Goal: Information Seeking & Learning: Learn about a topic

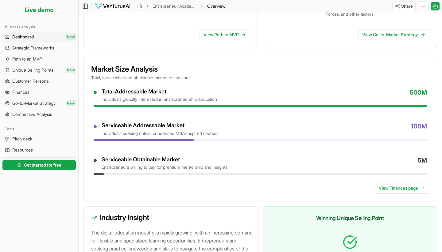
scroll to position [191, 0]
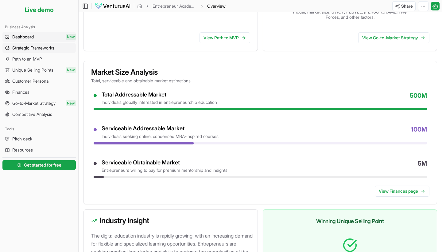
click at [43, 47] on span "Strategic Frameworks" at bounding box center [33, 48] width 42 height 6
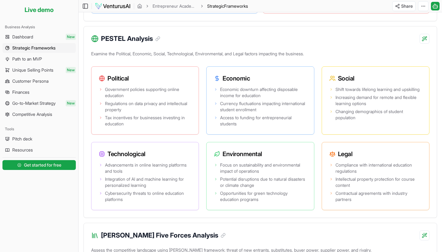
scroll to position [420, 0]
click at [25, 60] on span "Path to an MVP" at bounding box center [27, 59] width 30 height 6
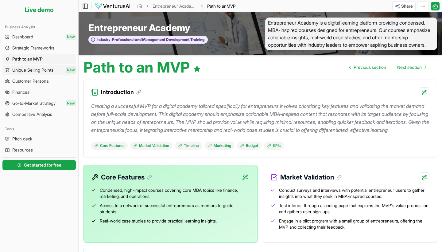
click at [38, 70] on span "Unique Selling Points" at bounding box center [32, 70] width 41 height 6
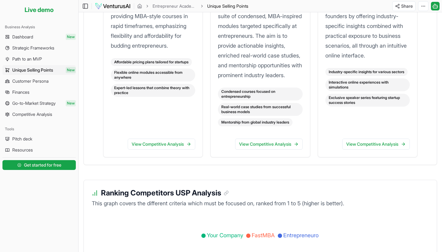
scroll to position [878, 0]
click at [26, 80] on span "Customer Persona" at bounding box center [30, 81] width 36 height 6
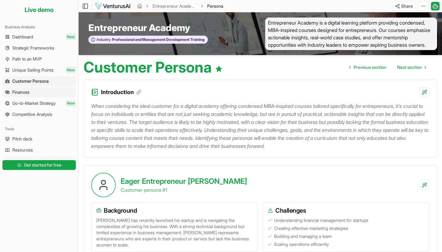
click at [25, 92] on span "Finances" at bounding box center [20, 92] width 17 height 6
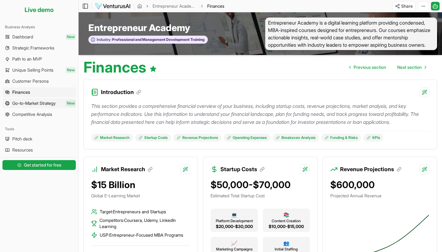
click at [28, 101] on span "Go-to-Market Strategy" at bounding box center [33, 103] width 43 height 6
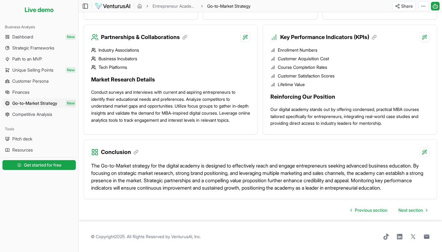
scroll to position [572, 0]
